Goal: Find contact information: Find contact information

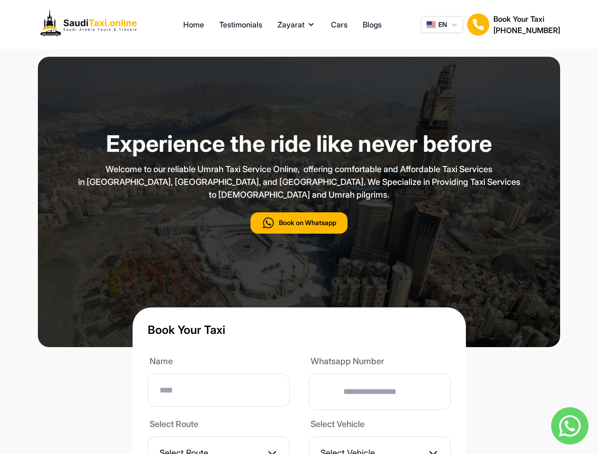
type input "**"
click at [299, 201] on p "Welcome to our reliable Umrah Taxi Service Online, offering comfortable and Aff…" at bounding box center [298, 182] width 473 height 38
click at [296, 25] on button "Zayarat" at bounding box center [296, 24] width 38 height 11
click at [442, 25] on span "EN" at bounding box center [442, 24] width 9 height 9
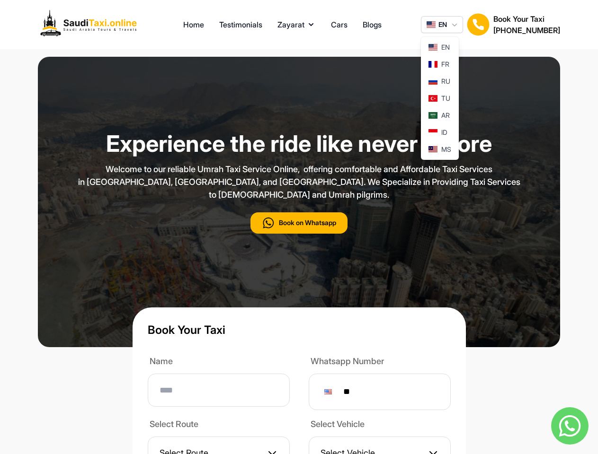
click at [478, 25] on img at bounding box center [478, 24] width 23 height 23
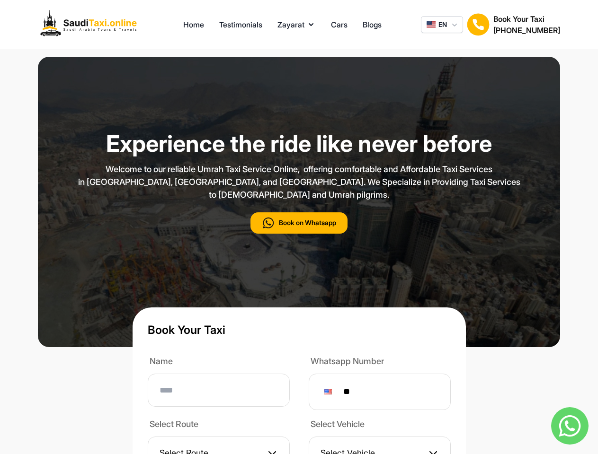
click at [526, 25] on h2 "[PHONE_NUMBER]" at bounding box center [526, 30] width 67 height 11
click at [299, 234] on button "Book on Whatsapp" at bounding box center [298, 223] width 97 height 21
click at [570, 426] on img at bounding box center [569, 426] width 37 height 37
click at [332, 395] on div at bounding box center [328, 392] width 8 height 5
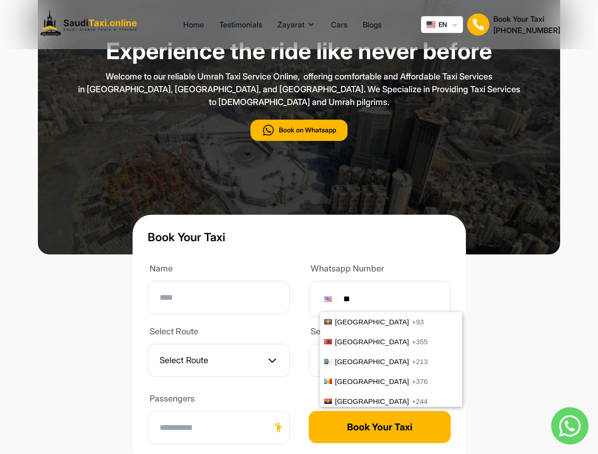
scroll to position [3935, 0]
